Goal: Share content: Share content

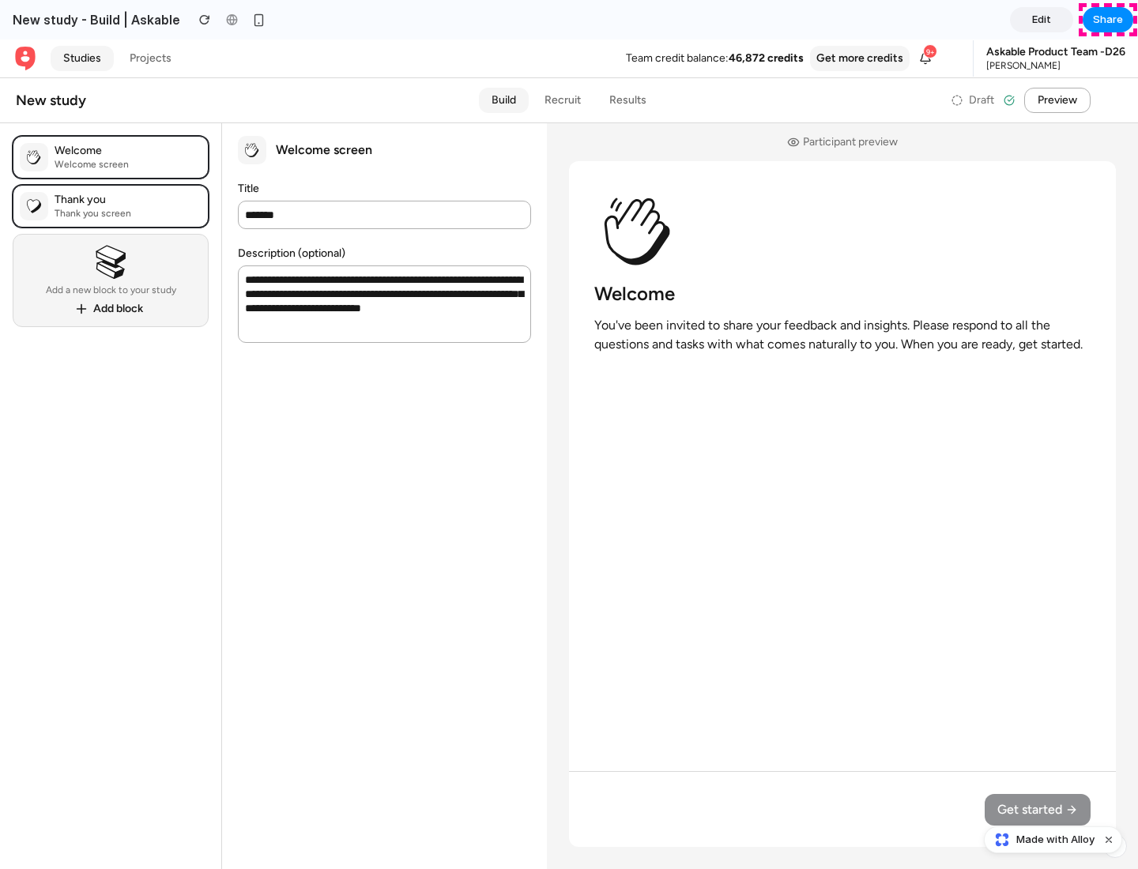
click at [1108, 20] on span "Share" at bounding box center [1108, 20] width 30 height 16
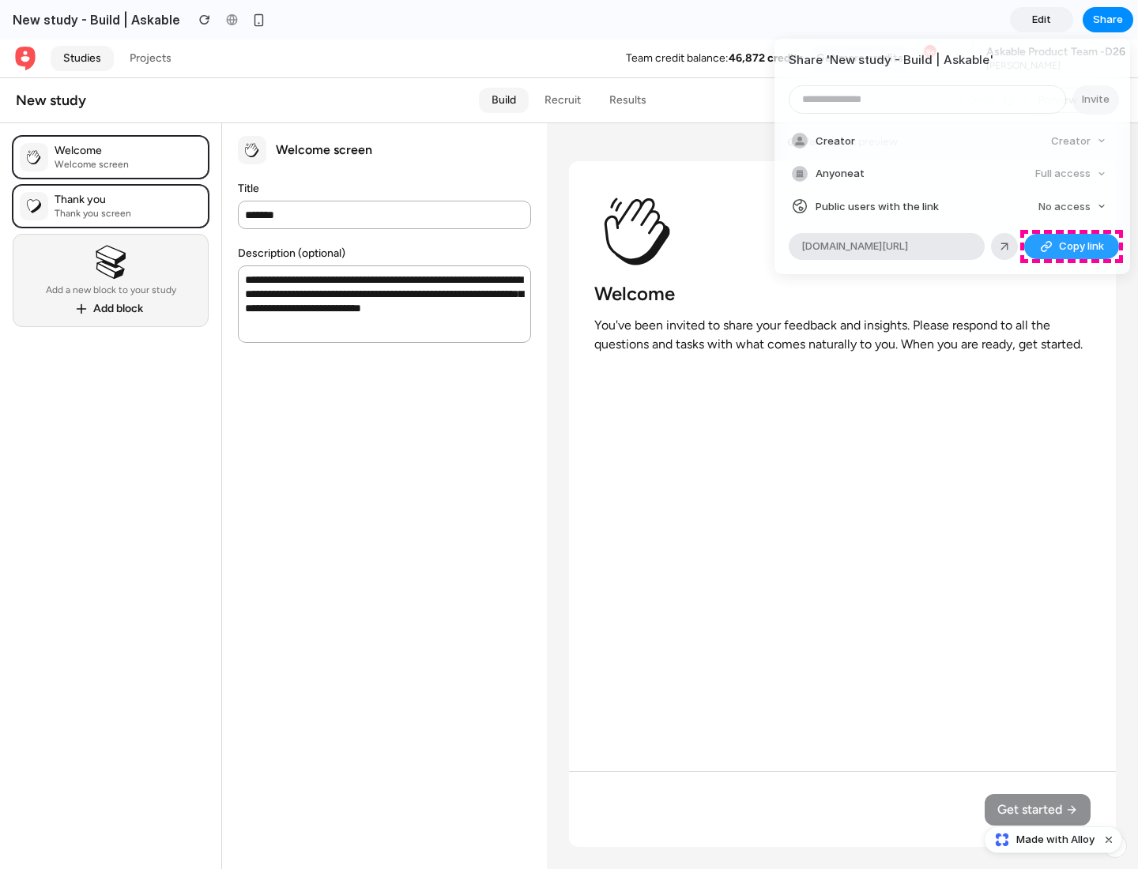
click at [1072, 247] on span "Copy link" at bounding box center [1081, 247] width 45 height 16
click at [1055, 840] on div "Share ' New study - Build | Askable ' Invite Creator Creator Anyone at Full acc…" at bounding box center [569, 434] width 1138 height 869
